Goal: Find specific page/section: Find specific page/section

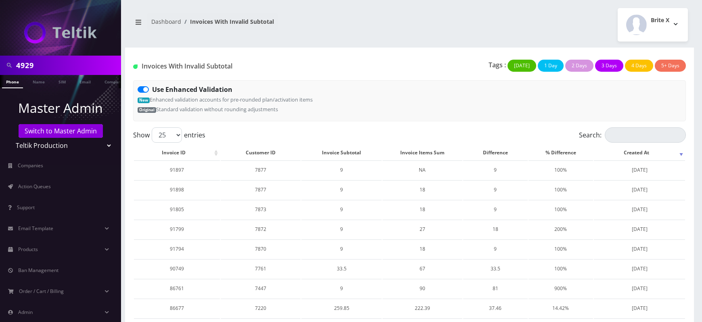
scroll to position [356, 0]
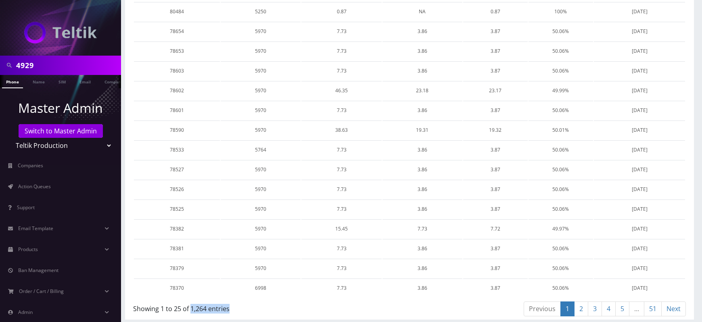
drag, startPoint x: 191, startPoint y: 306, endPoint x: 234, endPoint y: 310, distance: 43.4
click at [234, 310] on div "Showing 1 to 25 of 1,264 entries" at bounding box center [268, 307] width 270 height 13
click at [229, 156] on td "5764" at bounding box center [261, 149] width 80 height 19
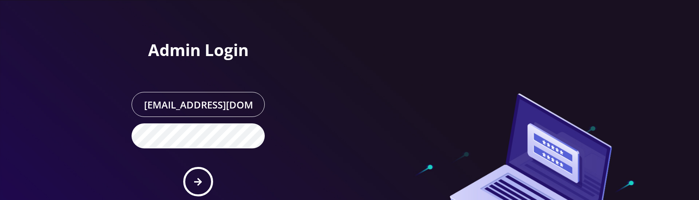
click at [192, 198] on form "master@britewireless.com Forgot Password?" at bounding box center [198, 152] width 133 height 121
click at [200, 179] on icon "submit" at bounding box center [198, 181] width 8 height 9
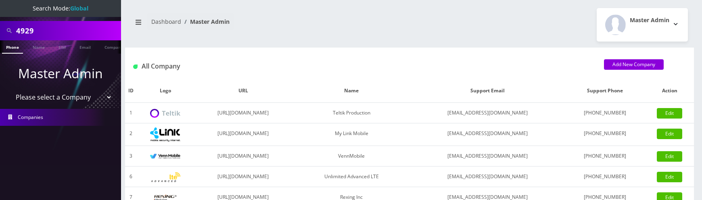
select select "1"
click at [9, 90] on select "Please select a Company Teltik Production My Link Mobile VennMobile Unlimited A…" at bounding box center [60, 97] width 103 height 15
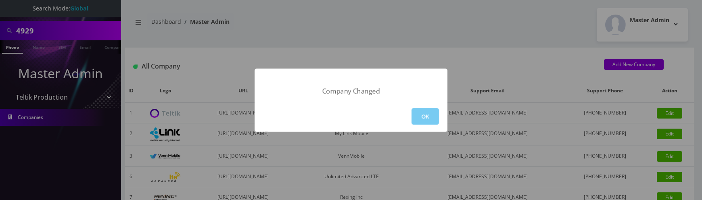
click at [437, 118] on button "OK" at bounding box center [424, 116] width 27 height 17
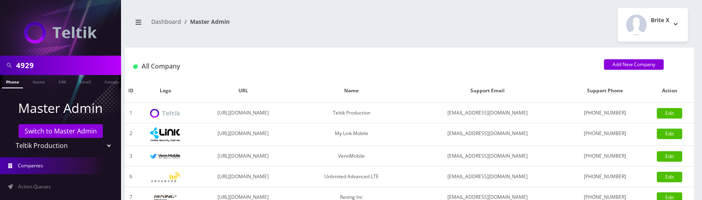
scroll to position [179, 0]
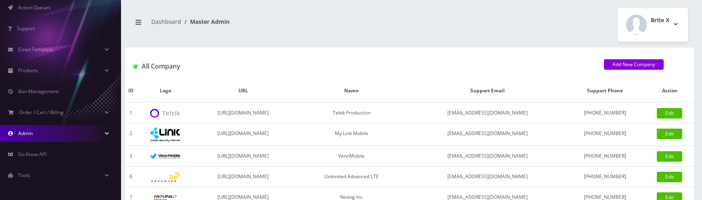
click at [61, 133] on link "Admin" at bounding box center [60, 133] width 121 height 17
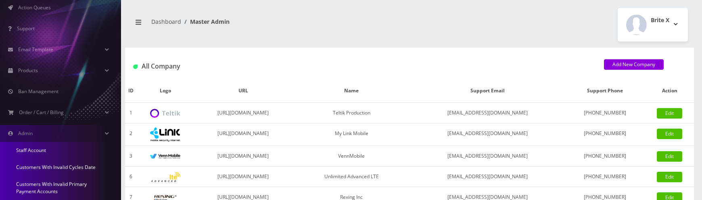
scroll to position [322, 0]
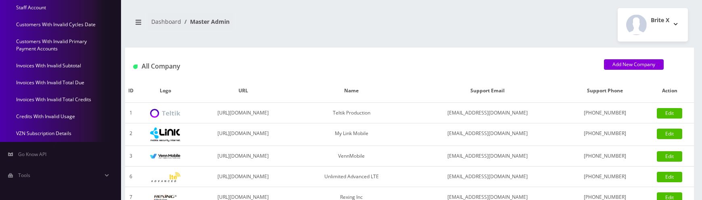
click at [59, 66] on link "Invoices With Invalid Subtotal" at bounding box center [60, 65] width 121 height 17
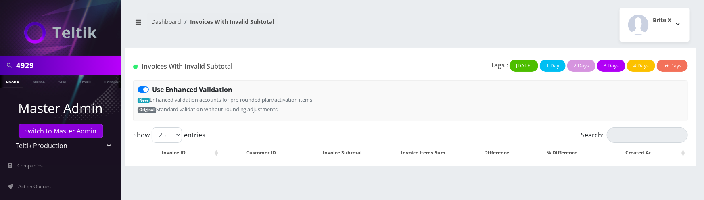
click at [152, 90] on label "Use Enhanced Validation" at bounding box center [192, 90] width 80 height 10
click at [152, 90] on input "Use Enhanced Validation" at bounding box center [154, 87] width 5 height 5
checkbox input "false"
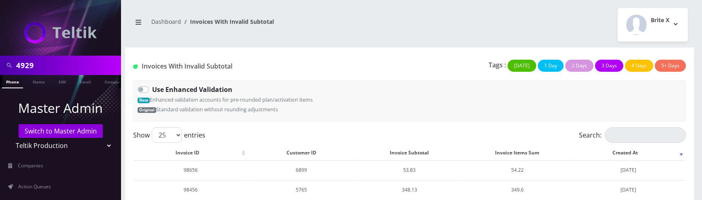
click at [152, 89] on label "Use Enhanced Validation" at bounding box center [192, 90] width 80 height 10
click at [152, 89] on input "Use Enhanced Validation" at bounding box center [154, 87] width 5 height 5
checkbox input "true"
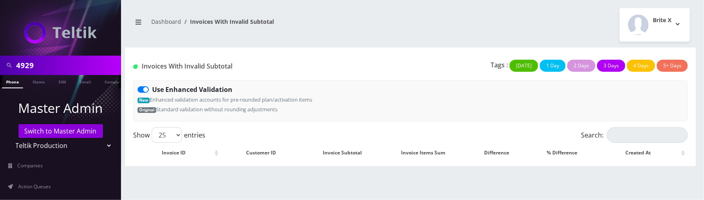
click at [152, 92] on label "Use Enhanced Validation" at bounding box center [192, 90] width 80 height 10
click at [152, 90] on input "Use Enhanced Validation" at bounding box center [154, 87] width 5 height 5
checkbox input "false"
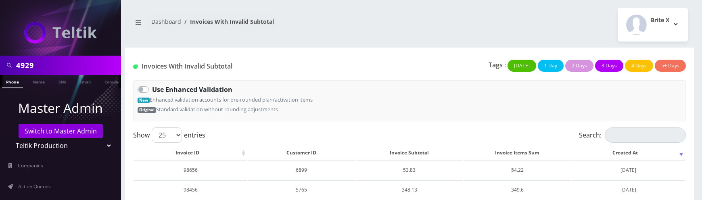
scroll to position [478, 0]
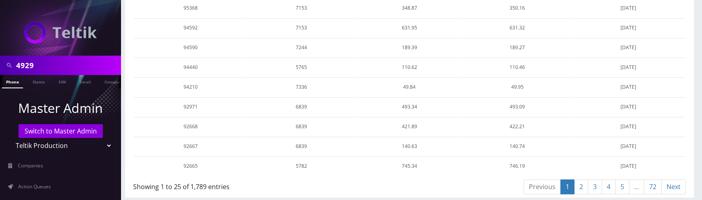
click at [582, 182] on link "2" at bounding box center [581, 187] width 14 height 15
